Goal: Information Seeking & Learning: Learn about a topic

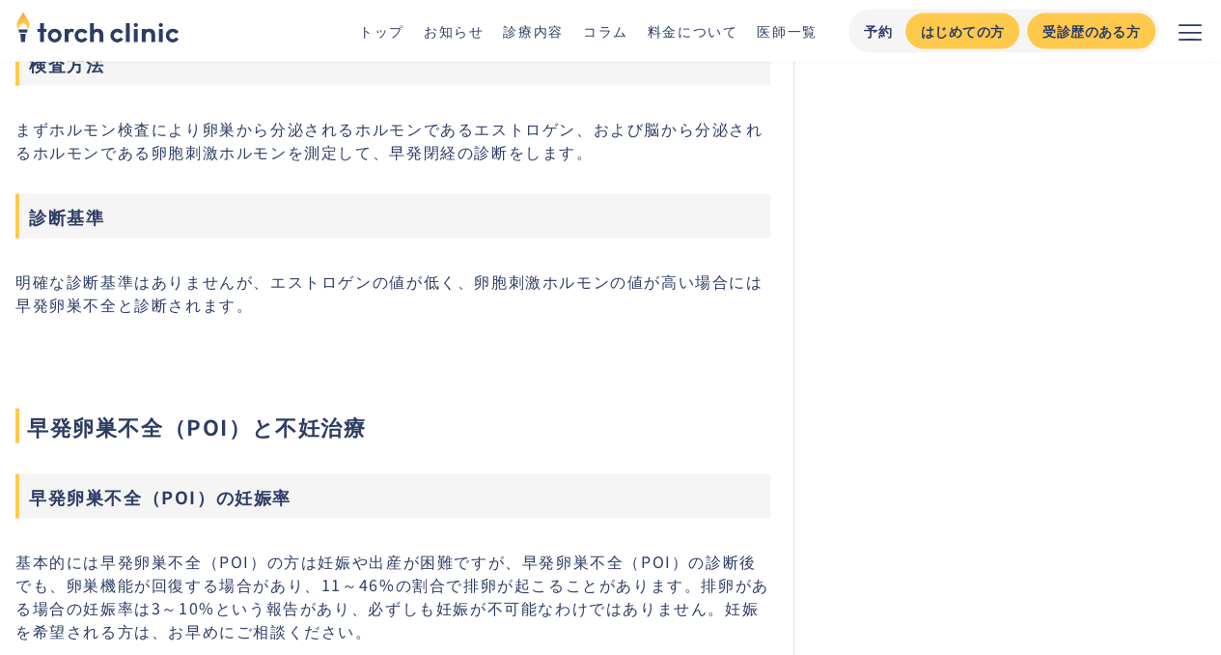
scroll to position [2025, 0]
click at [707, 612] on p "基本的には早発卵巣不全（POI）の方は妊娠や出産が困難ですが、早発卵巣不全（POI）の診断後でも、卵巣機能が回復する場合があり、11～46%の割合で排卵が起こ…" at bounding box center [392, 594] width 755 height 93
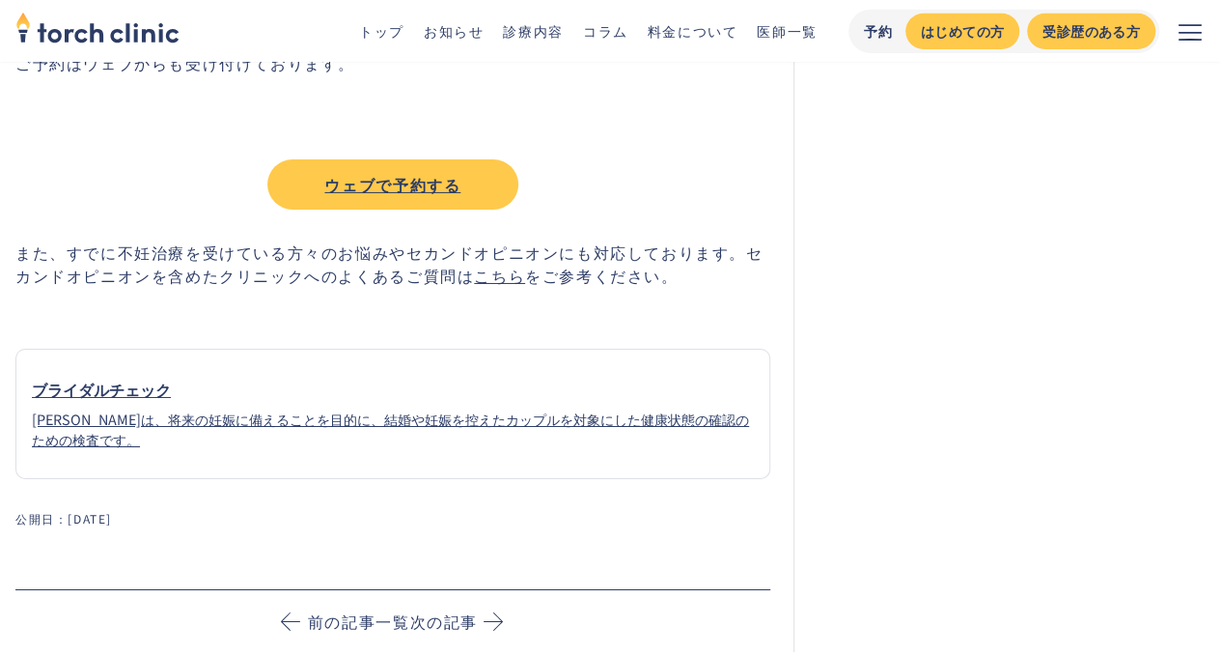
scroll to position [3174, 0]
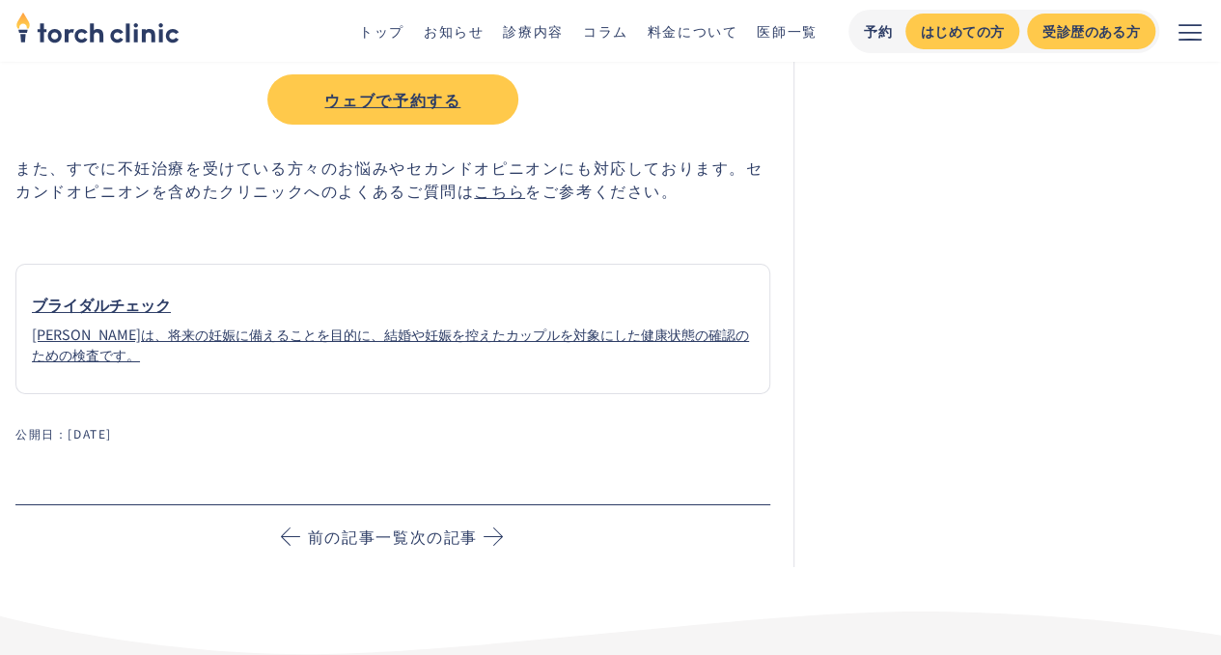
scroll to position [2671, 0]
